Goal: Task Accomplishment & Management: Use online tool/utility

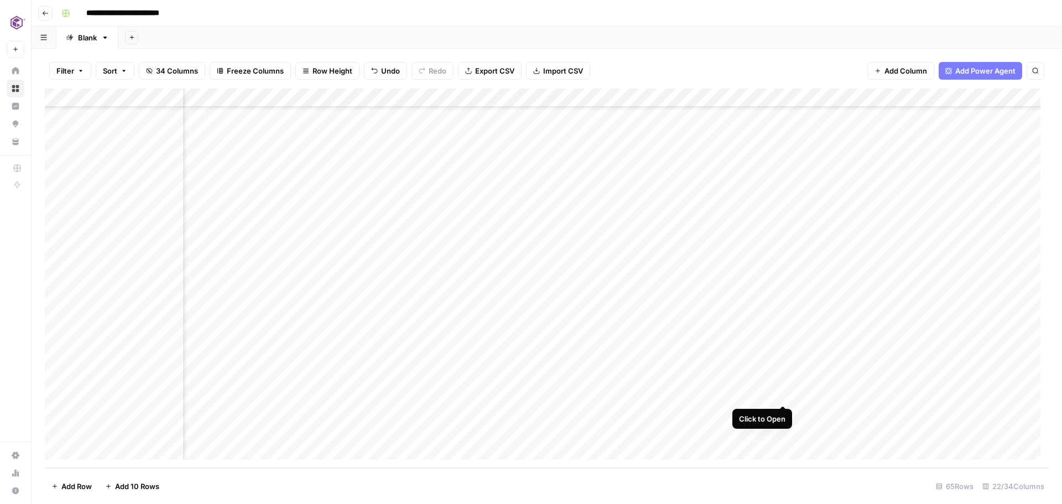
click at [785, 395] on div "Add Column" at bounding box center [547, 279] width 1004 height 380
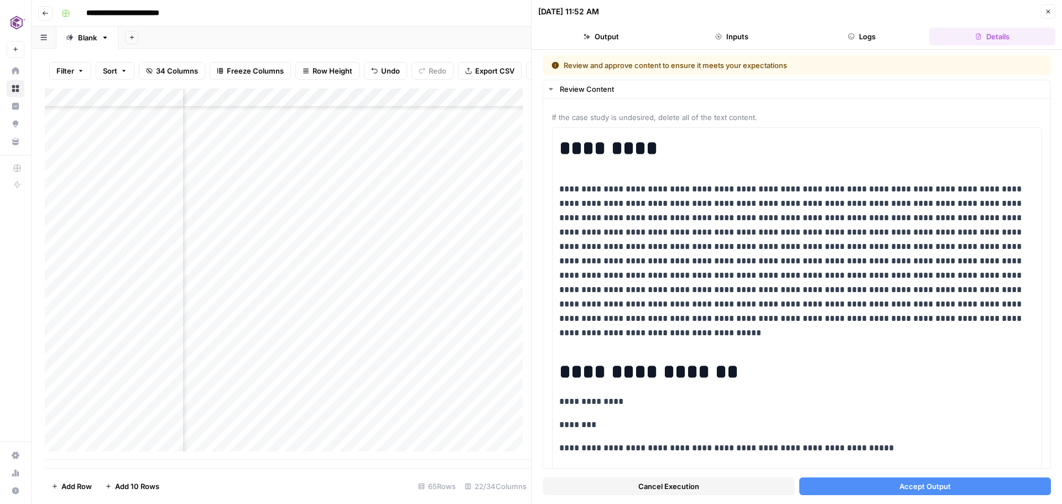
click at [906, 491] on span "Accept Output" at bounding box center [925, 486] width 51 height 11
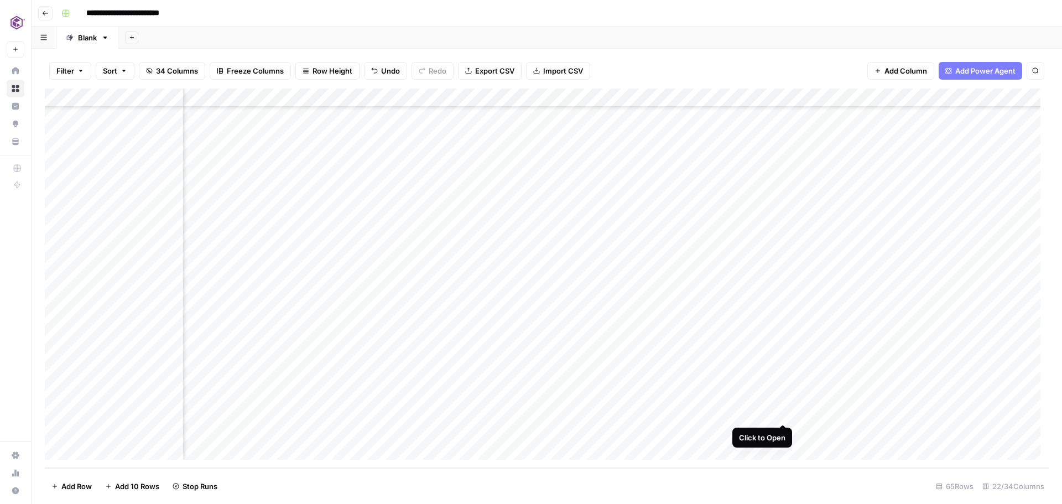
click at [782, 413] on div "Add Column" at bounding box center [547, 279] width 1004 height 380
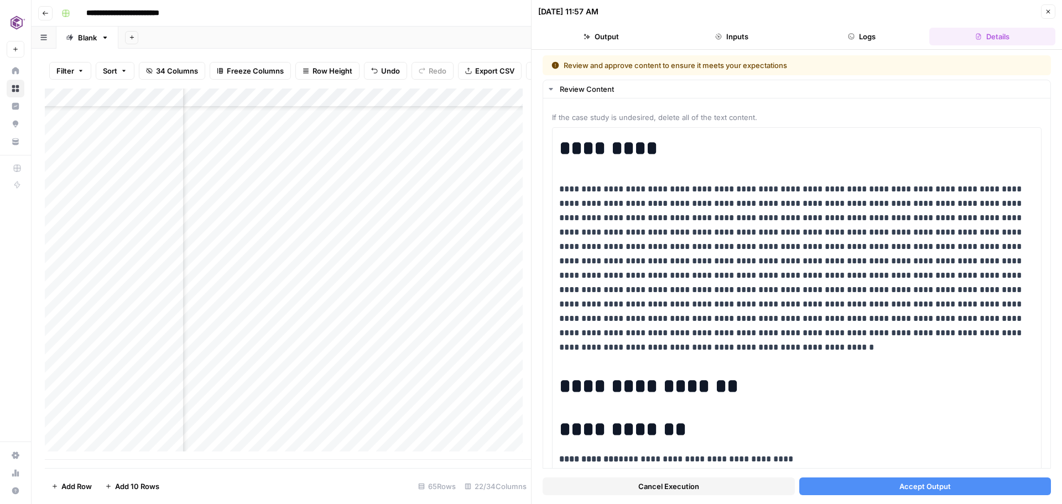
click at [937, 489] on span "Accept Output" at bounding box center [925, 486] width 51 height 11
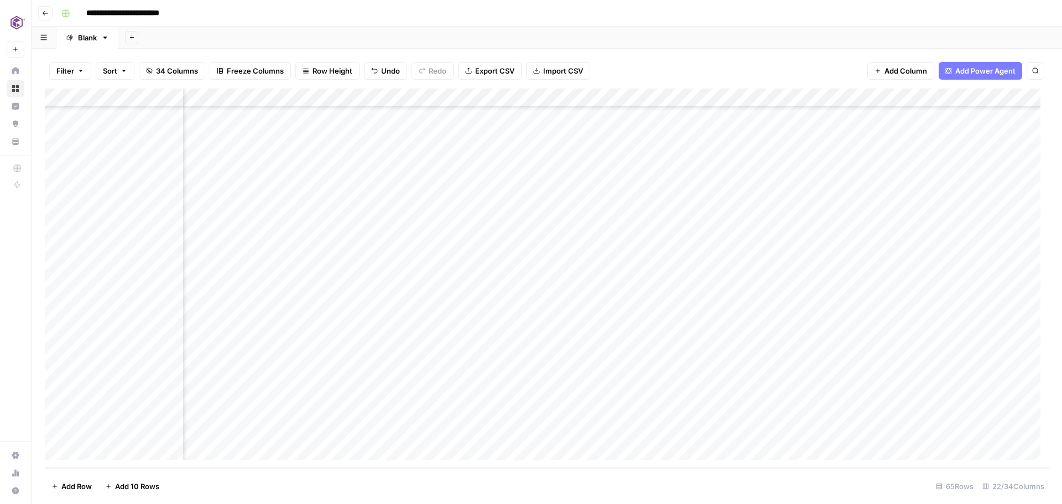
scroll to position [888, 1650]
click at [752, 393] on div "Add Column" at bounding box center [547, 279] width 1004 height 380
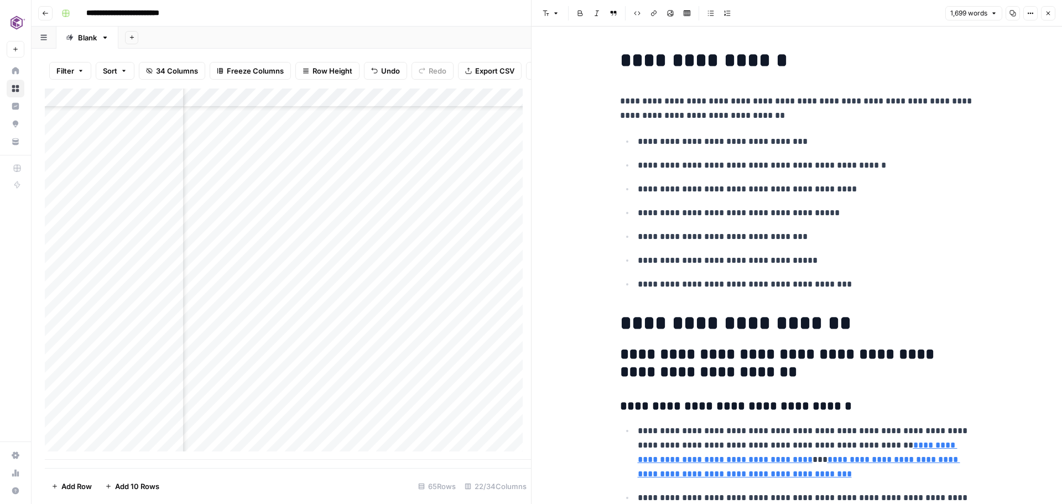
click at [1053, 16] on button "Close" at bounding box center [1048, 13] width 14 height 14
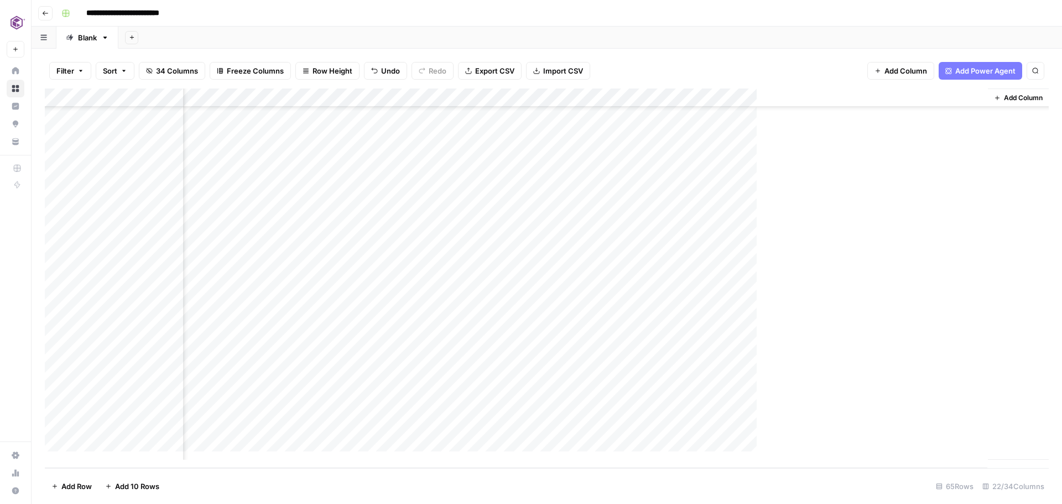
scroll to position [888, 1637]
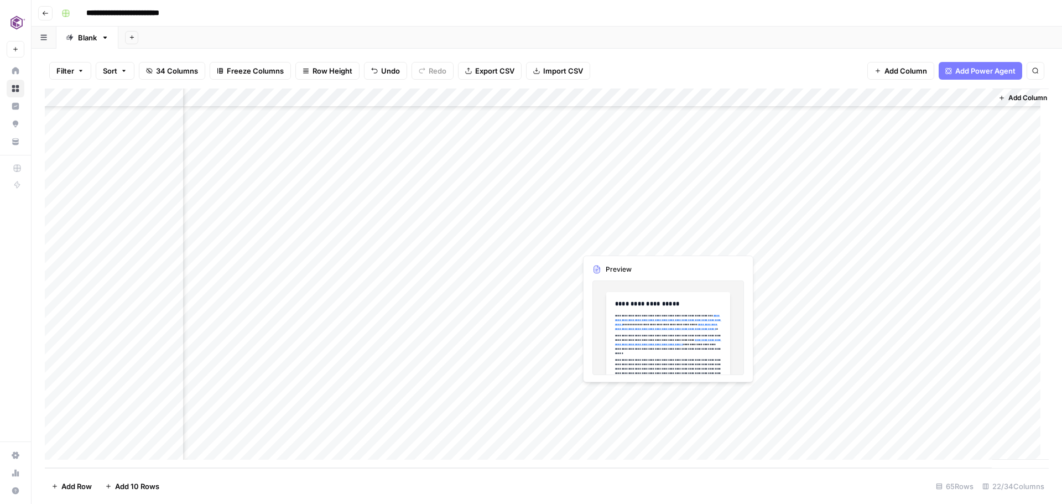
click at [650, 392] on div "Add Column" at bounding box center [547, 279] width 1004 height 380
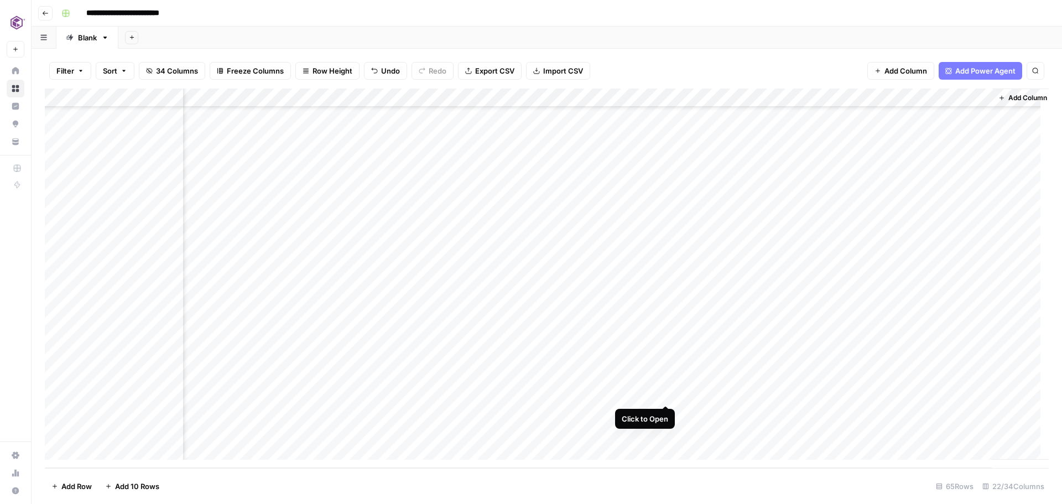
click at [664, 393] on div "Add Column" at bounding box center [547, 279] width 1004 height 380
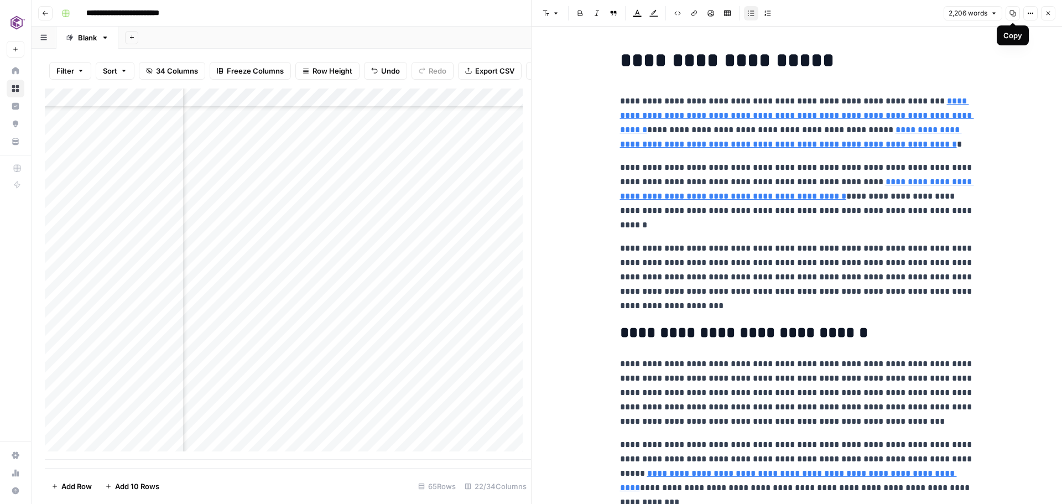
click at [1012, 16] on icon "button" at bounding box center [1013, 13] width 7 height 7
click at [1049, 14] on icon "button" at bounding box center [1049, 14] width 4 height 4
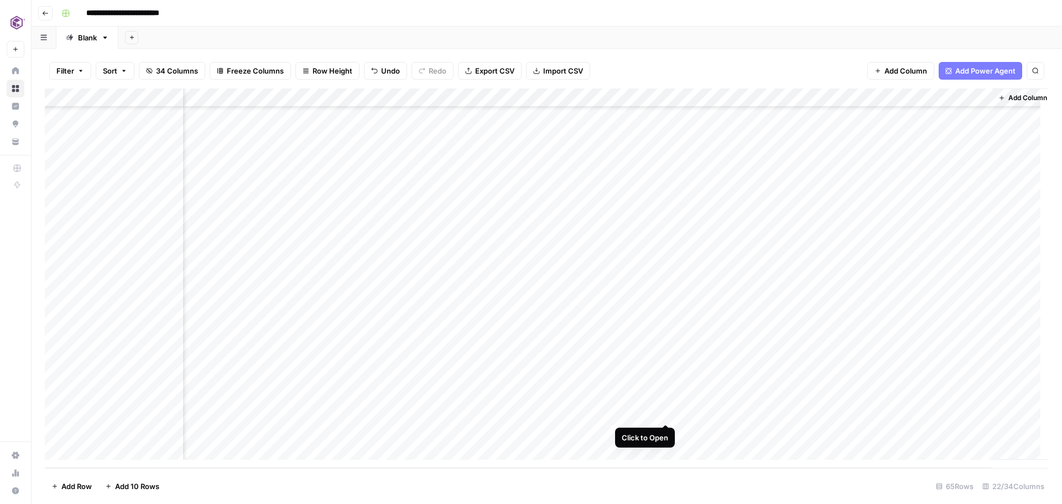
click at [666, 411] on div "Add Column" at bounding box center [547, 279] width 1004 height 380
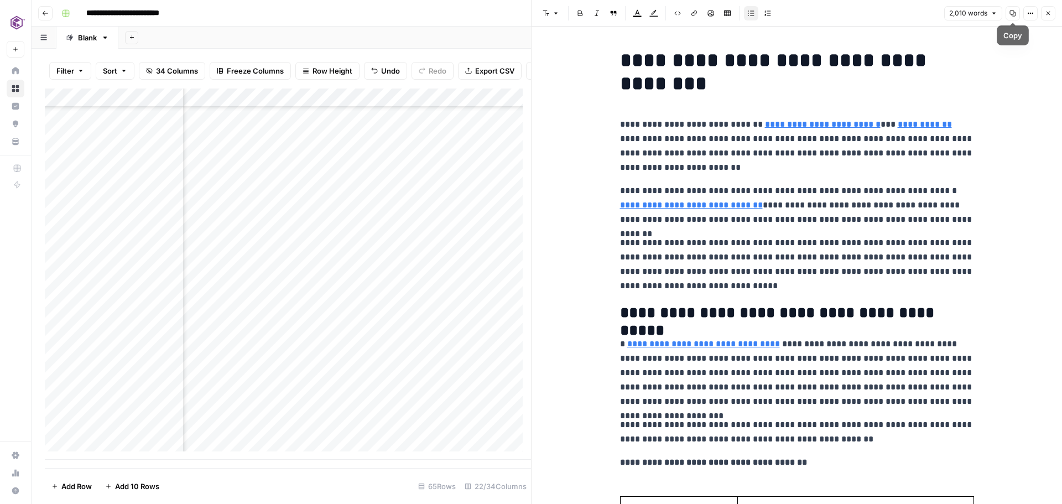
click at [1016, 13] on icon "button" at bounding box center [1013, 14] width 6 height 6
